Goal: Browse casually

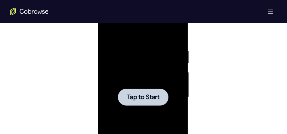
click at [169, 55] on div at bounding box center [142, 97] width 80 height 179
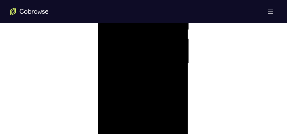
scroll to position [439, 0]
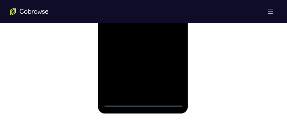
click at [144, 102] on div at bounding box center [142, 17] width 80 height 179
click at [168, 74] on div at bounding box center [142, 17] width 80 height 179
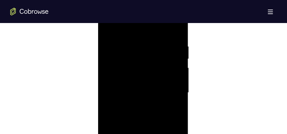
scroll to position [359, 0]
click at [129, 34] on div at bounding box center [142, 97] width 80 height 179
click at [169, 94] on div at bounding box center [142, 97] width 80 height 179
click at [133, 105] on div at bounding box center [142, 49] width 80 height 179
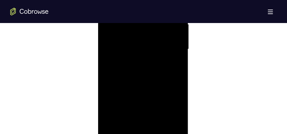
click at [136, 62] on div at bounding box center [142, 49] width 80 height 179
click at [139, 45] on div at bounding box center [142, 49] width 80 height 179
click at [137, 49] on div at bounding box center [142, 49] width 80 height 179
click at [147, 69] on div at bounding box center [142, 49] width 80 height 179
click at [145, 66] on div at bounding box center [142, 49] width 80 height 179
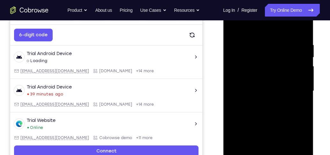
scroll to position [115, 0]
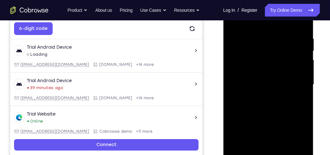
click at [275, 110] on div at bounding box center [268, 85] width 80 height 179
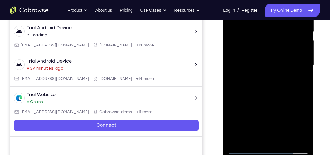
scroll to position [133, 0]
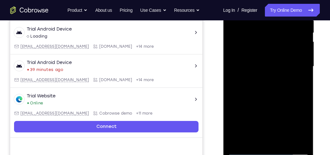
click at [286, 94] on div at bounding box center [268, 66] width 80 height 179
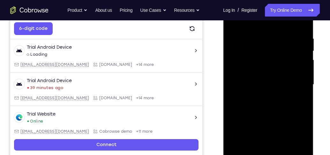
drag, startPoint x: 288, startPoint y: 115, endPoint x: 283, endPoint y: 66, distance: 48.8
click at [283, 66] on div at bounding box center [268, 85] width 80 height 179
drag, startPoint x: 282, startPoint y: 119, endPoint x: 285, endPoint y: 44, distance: 75.7
click at [285, 44] on div at bounding box center [268, 85] width 80 height 179
drag, startPoint x: 289, startPoint y: 119, endPoint x: 287, endPoint y: 50, distance: 68.4
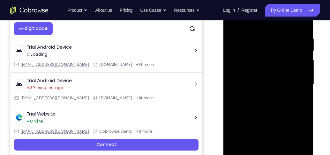
click at [286, 50] on div at bounding box center [268, 85] width 80 height 179
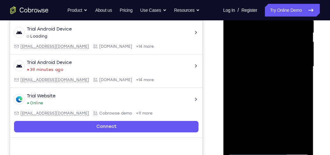
drag, startPoint x: 278, startPoint y: 88, endPoint x: 246, endPoint y: 44, distance: 54.3
click at [276, 56] on div at bounding box center [268, 66] width 80 height 179
